Goal: Task Accomplishment & Management: Manage account settings

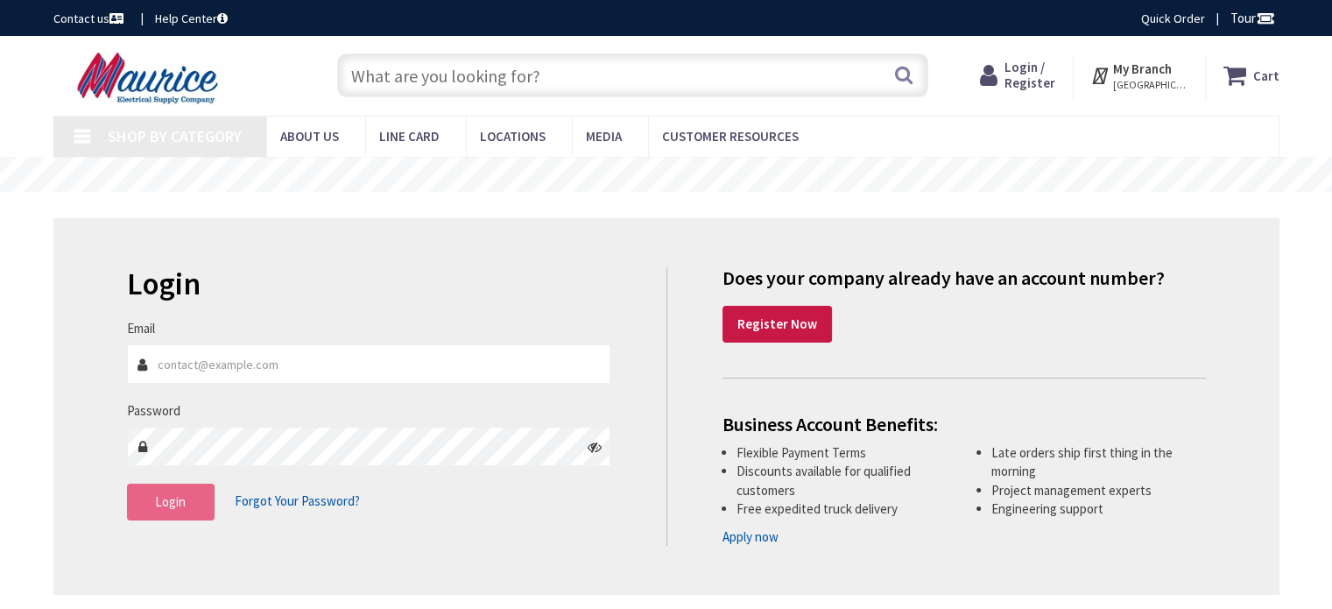
type input "[PERSON_NAME] Park [GEOGRAPHIC_DATA], [DATE]-[DATE][STREET_ADDRESS][PERSON_NAME]"
type input "[EMAIL_ADDRESS][DOMAIN_NAME]"
click at [154, 493] on button "Login" at bounding box center [171, 501] width 88 height 37
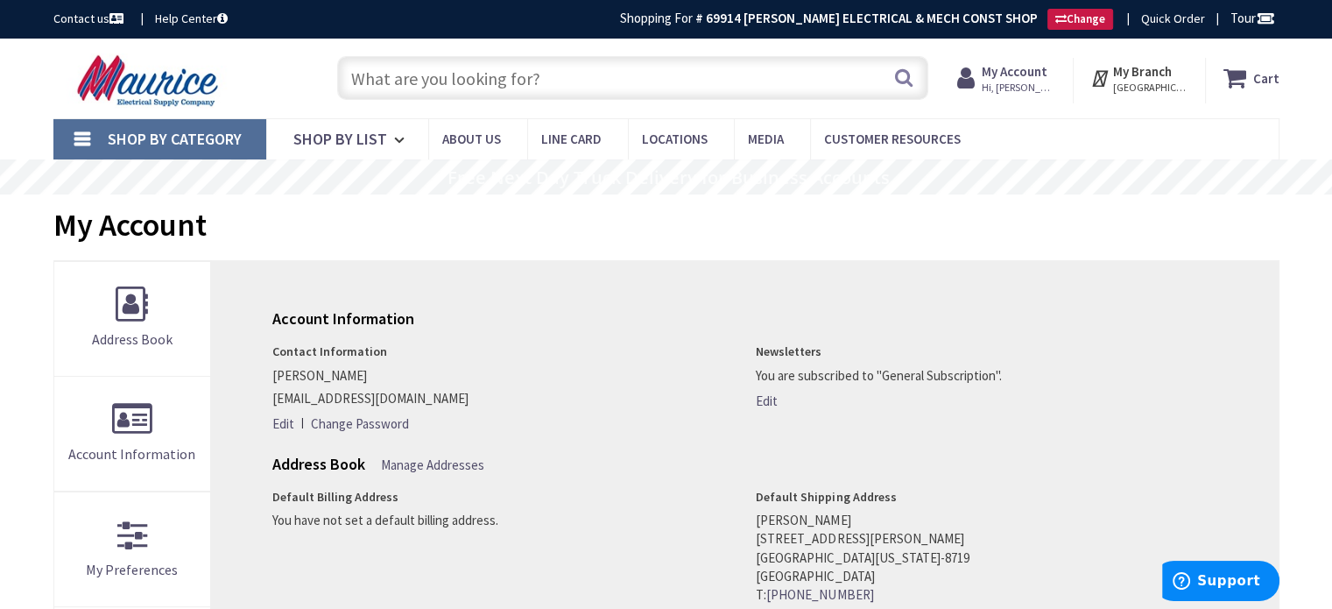
click at [431, 77] on input "text" at bounding box center [632, 78] width 591 height 44
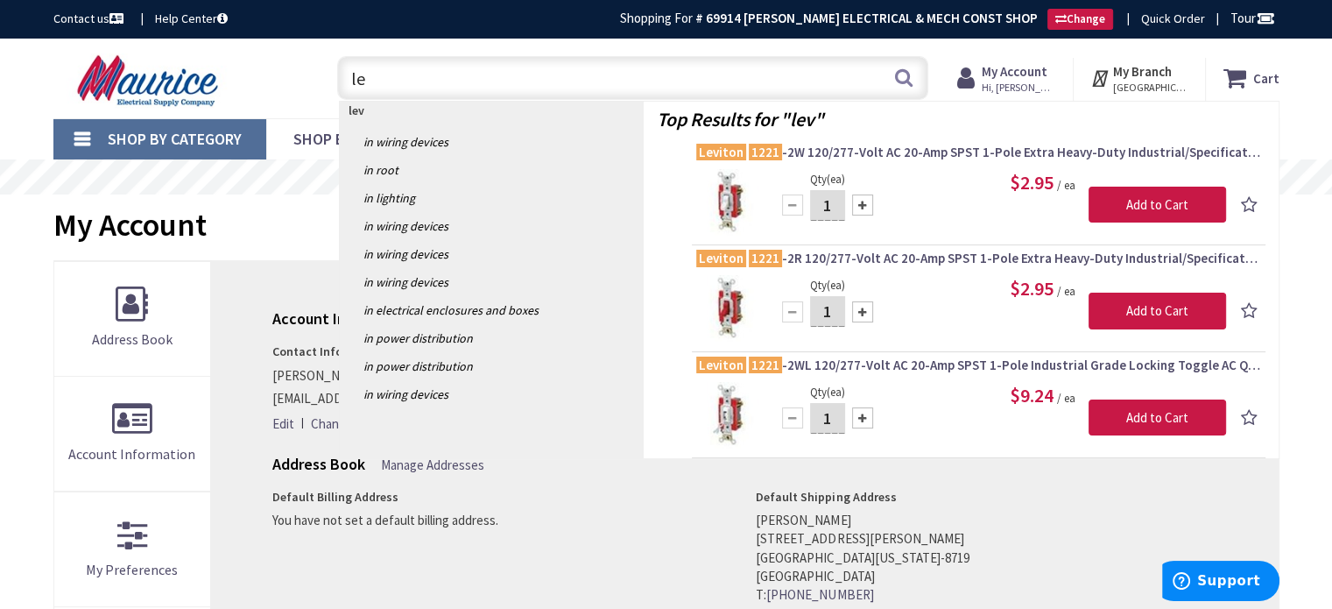
type input "l"
